Goal: Task Accomplishment & Management: Manage account settings

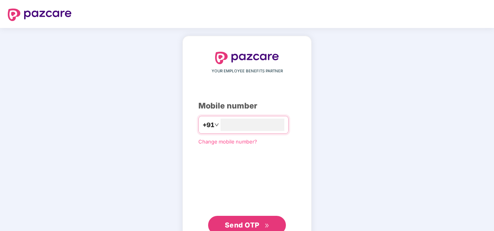
type input "**********"
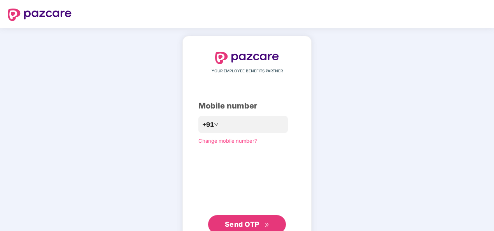
click at [245, 220] on span "Send OTP" at bounding box center [242, 224] width 35 height 8
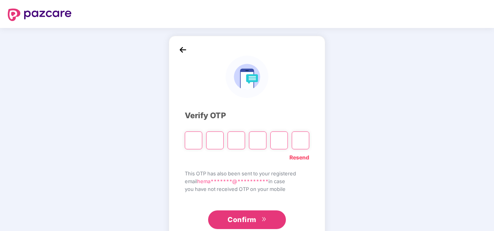
type input "*"
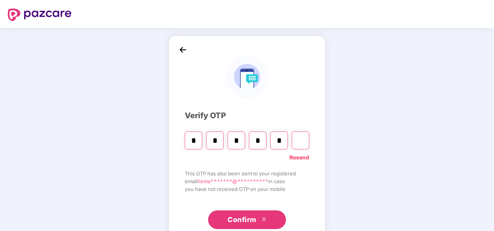
type input "*"
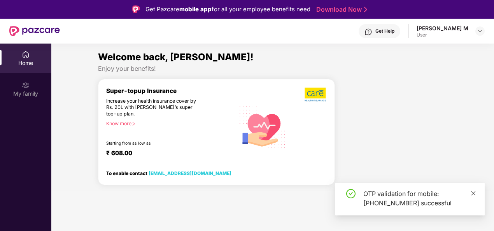
click at [475, 191] on icon "close" at bounding box center [473, 193] width 5 height 5
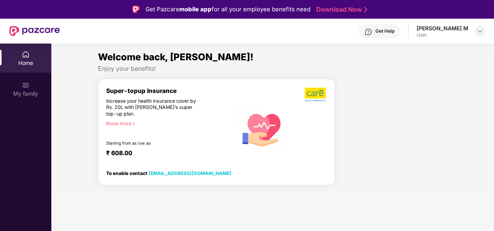
click at [477, 32] on img at bounding box center [480, 31] width 6 height 6
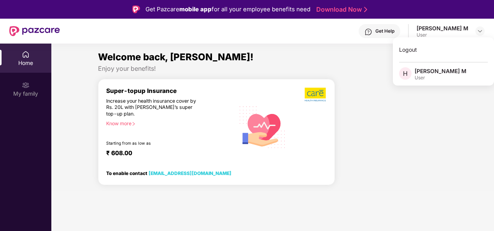
click at [430, 78] on div "User" at bounding box center [441, 78] width 52 height 6
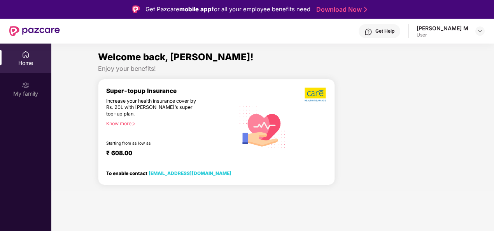
click at [27, 54] on img at bounding box center [26, 55] width 8 height 8
click at [28, 90] on div "My family" at bounding box center [25, 94] width 51 height 8
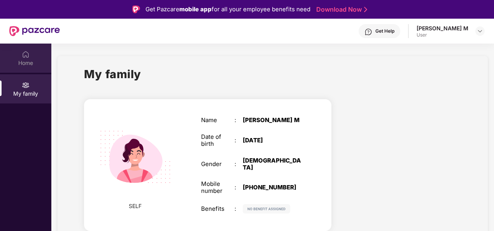
click at [24, 56] on img at bounding box center [26, 55] width 8 height 8
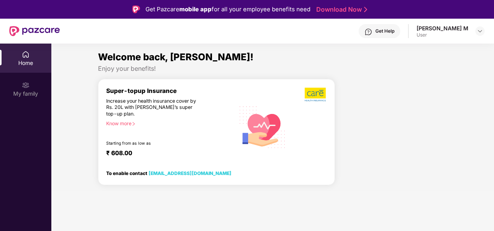
click at [443, 29] on div "[PERSON_NAME] M" at bounding box center [443, 28] width 52 height 7
click at [482, 31] on img at bounding box center [480, 31] width 6 height 6
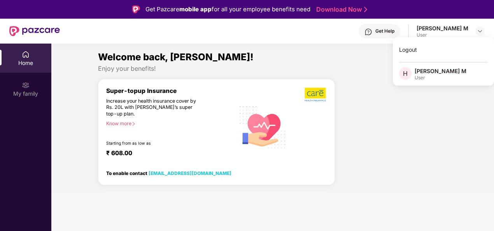
click at [432, 70] on div "[PERSON_NAME] M" at bounding box center [441, 70] width 52 height 7
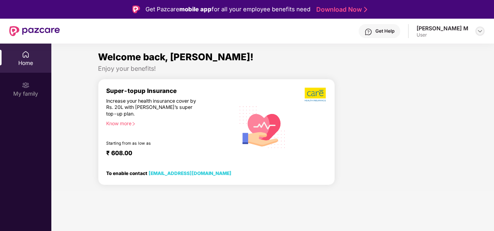
click at [482, 27] on div at bounding box center [479, 30] width 9 height 9
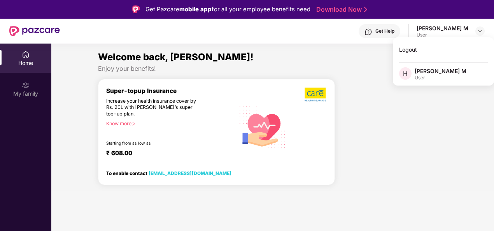
click at [405, 73] on span "H" at bounding box center [405, 73] width 5 height 9
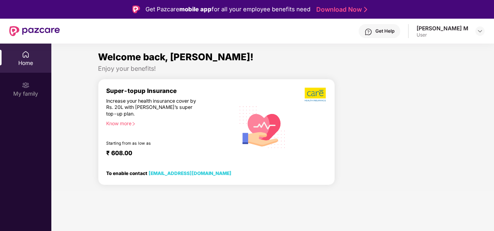
click at [395, 32] on div "Get Help" at bounding box center [384, 31] width 19 height 6
click at [464, 136] on div "Welcome back, [PERSON_NAME]! Enjoy your benefits! Super-topup Insurance Increas…" at bounding box center [272, 121] width 449 height 142
click at [479, 32] on img at bounding box center [480, 31] width 6 height 6
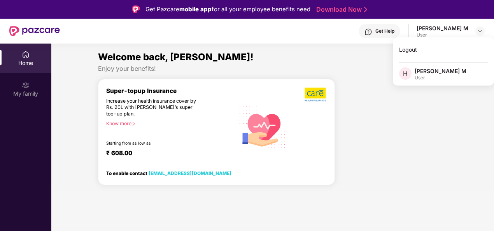
click at [420, 79] on div "User" at bounding box center [441, 78] width 52 height 6
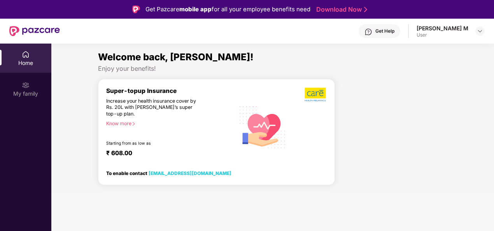
click at [452, 33] on div "User" at bounding box center [443, 35] width 52 height 6
click at [477, 31] on img at bounding box center [480, 31] width 6 height 6
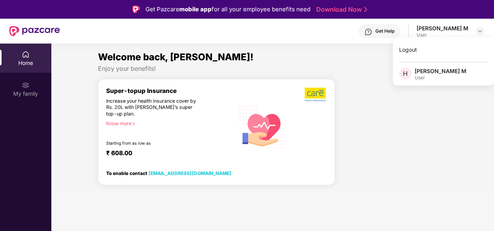
click at [408, 72] on span "H" at bounding box center [405, 73] width 12 height 12
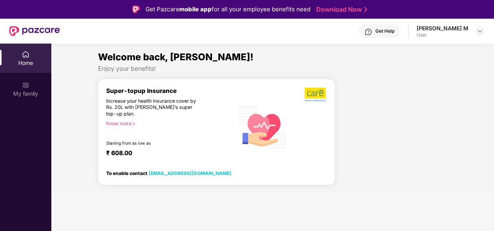
click at [408, 72] on div "Enjoy your benefits!" at bounding box center [272, 69] width 349 height 8
click at [27, 88] on img at bounding box center [26, 85] width 8 height 8
click at [476, 31] on div at bounding box center [479, 30] width 9 height 9
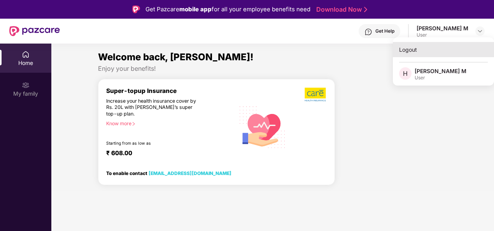
click at [426, 52] on div "Logout" at bounding box center [443, 49] width 101 height 15
